Goal: Navigation & Orientation: Find specific page/section

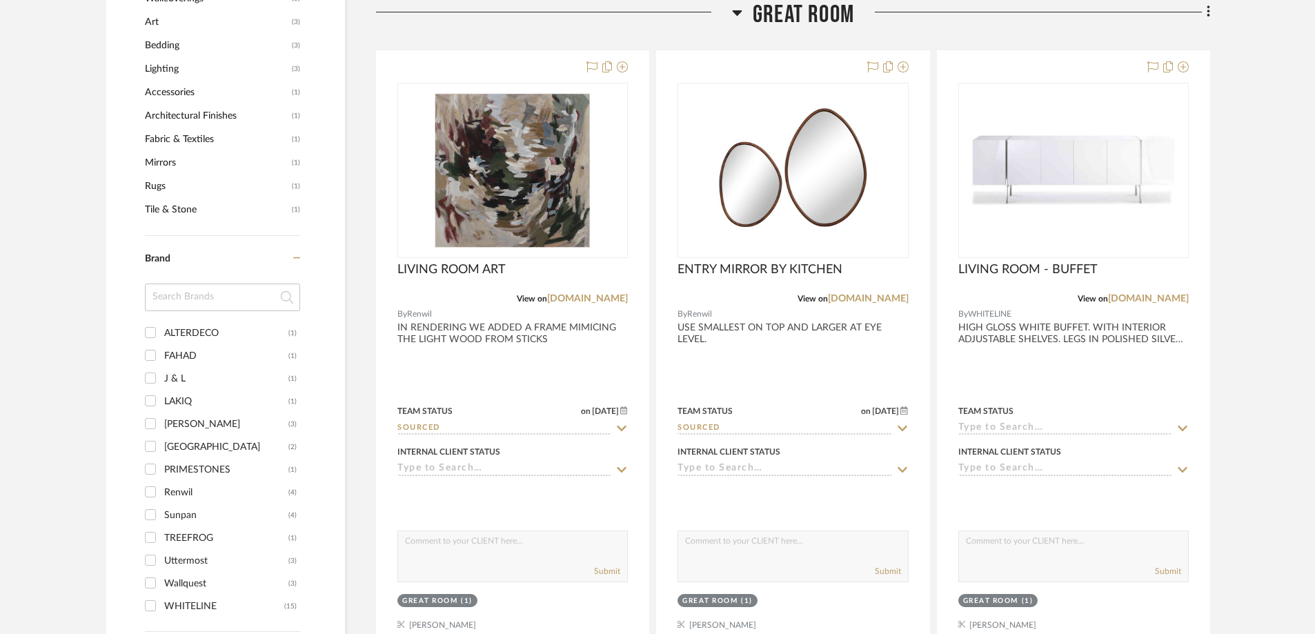
scroll to position [1051, 0]
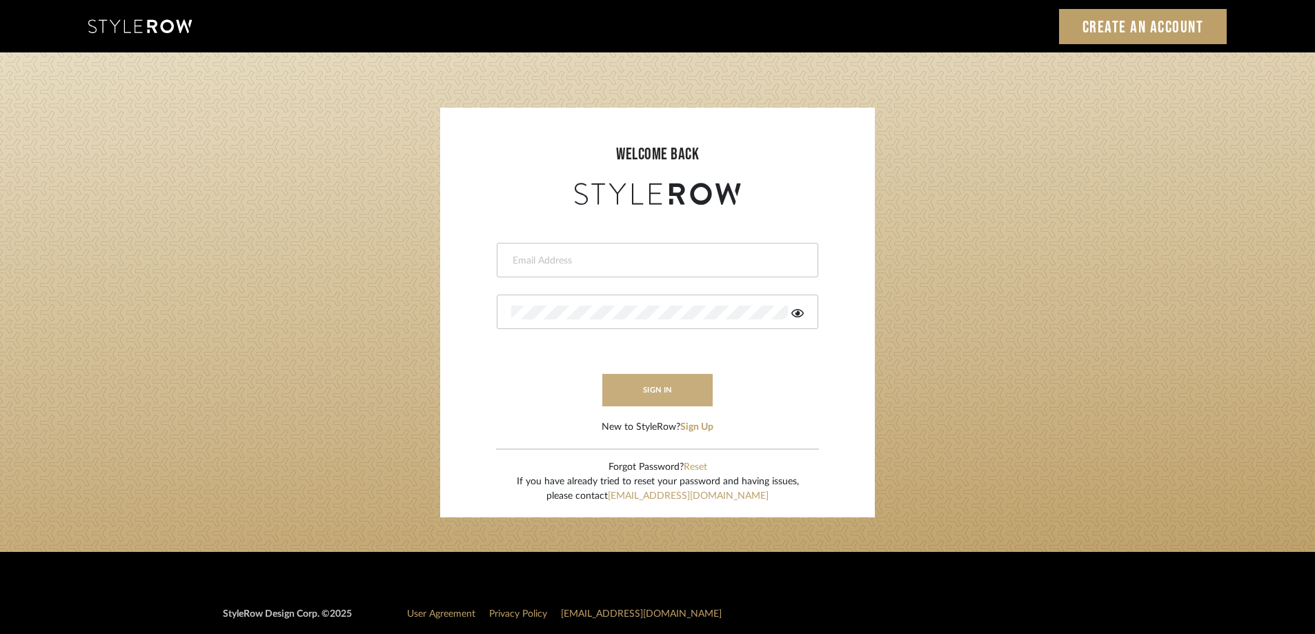
type input "[PERSON_NAME][EMAIL_ADDRESS][DOMAIN_NAME]"
click at [631, 385] on button "sign in" at bounding box center [657, 390] width 110 height 32
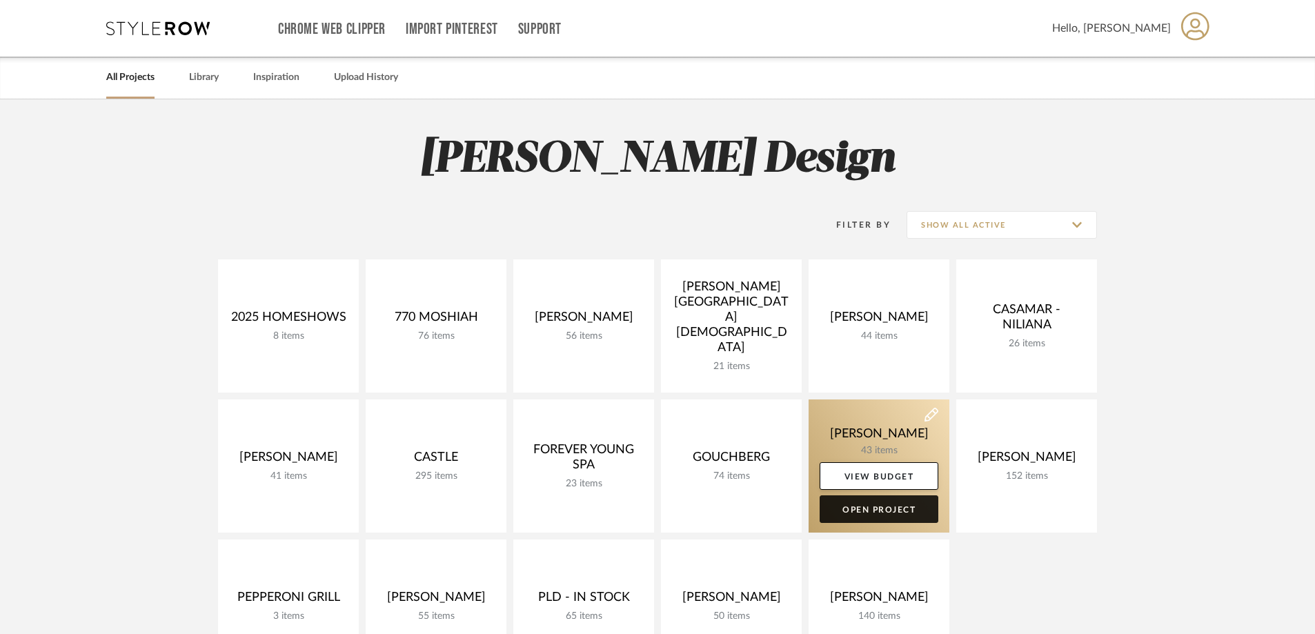
click at [867, 519] on link "Open Project" at bounding box center [879, 509] width 119 height 28
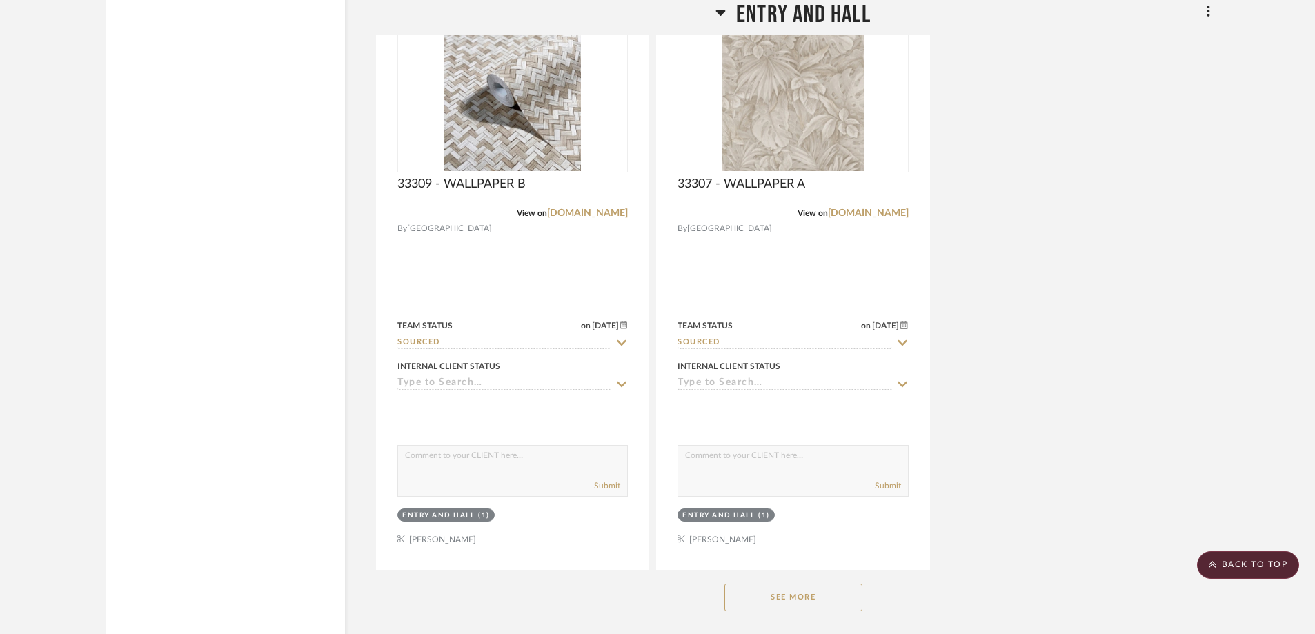
scroll to position [2245, 0]
